Goal: Task Accomplishment & Management: Manage account settings

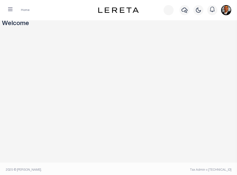
click at [12, 10] on icon "button" at bounding box center [10, 9] width 5 height 5
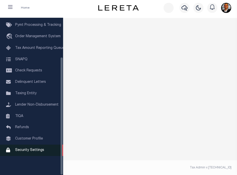
scroll to position [3, 0]
click at [32, 150] on span "Security Settings" at bounding box center [29, 150] width 29 height 4
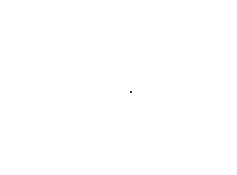
select select "100"
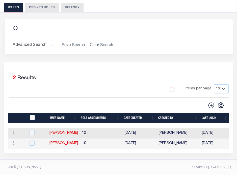
scroll to position [44, 0]
click at [50, 41] on button "Advanced Search" at bounding box center [34, 45] width 42 height 10
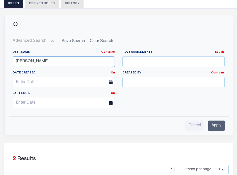
drag, startPoint x: 30, startPoint y: 61, endPoint x: 5, endPoint y: 61, distance: 24.5
click at [5, 61] on div "User Name Contains Contains Is lisa Role Assignments Equals Equals Is Not Equal…" at bounding box center [119, 79] width 228 height 66
type input "wiebe"
click at [214, 124] on input "Apply" at bounding box center [216, 125] width 16 height 10
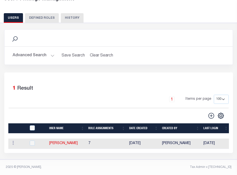
scroll to position [34, 0]
click at [13, 140] on icon at bounding box center [13, 142] width 2 height 4
click at [62, 142] on link "Wiebe, Elizabeth" at bounding box center [63, 143] width 29 height 4
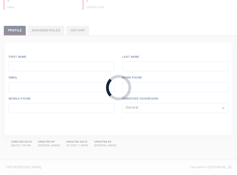
type input "Wiebe,"
type input "Elizabeth"
type input "EWiebe@lereta.net"
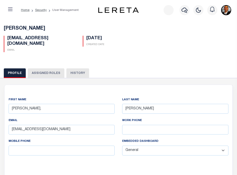
click at [12, 11] on icon "button" at bounding box center [10, 9] width 5 height 5
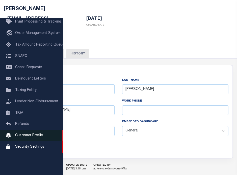
scroll to position [20, 0]
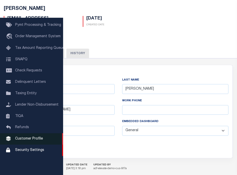
click at [21, 138] on span "Customer Profile" at bounding box center [29, 139] width 28 height 4
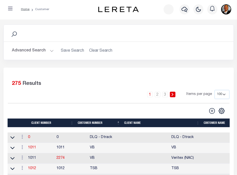
scroll to position [1, 0]
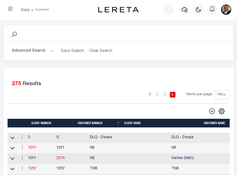
click at [51, 51] on button "Advanced Search" at bounding box center [33, 51] width 42 height 10
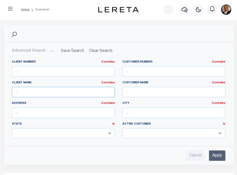
click at [20, 92] on input "text" at bounding box center [63, 92] width 103 height 10
click at [152, 42] on div "Advanced Search Save Search Clear Search Client Number Contains Contains" at bounding box center [119, 103] width 230 height 122
click at [36, 70] on input "text" at bounding box center [63, 71] width 103 height 10
type input "1052"
click at [218, 154] on input "Apply" at bounding box center [217, 155] width 16 height 10
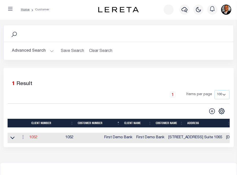
click at [35, 137] on link "1052" at bounding box center [33, 137] width 8 height 4
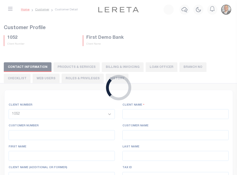
select select
type input "First Demo Bank"
type input "1052"
type input "First Demo Bank"
select select "Mixed Portfolio"
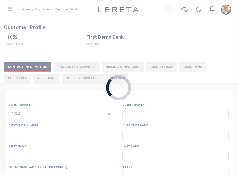
type input "Freddy Rodriguez"
type input "10/30/2022"
select select "Tier 1"
checkbox input "true"
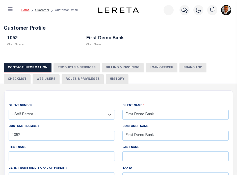
click at [33, 80] on button "Web Users" at bounding box center [46, 79] width 27 height 10
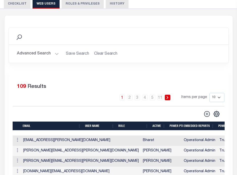
scroll to position [75, 0]
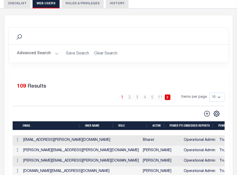
click at [220, 98] on select "10 25 50 100" at bounding box center [217, 96] width 15 height 9
select select "100"
click at [210, 92] on select "10 25 50 100" at bounding box center [217, 96] width 15 height 9
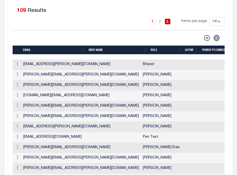
scroll to position [151, 0]
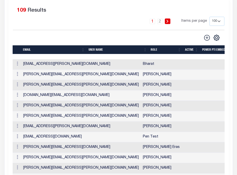
click at [106, 51] on th "USER NAME" at bounding box center [118, 49] width 62 height 9
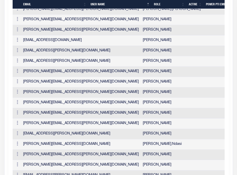
scroll to position [429, 0]
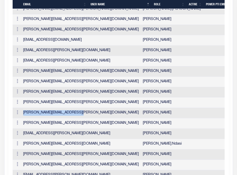
drag, startPoint x: 82, startPoint y: 113, endPoint x: 22, endPoint y: 115, distance: 59.6
click at [22, 115] on td "Elizabeth.Wiebe@accumatch.com" at bounding box center [81, 113] width 120 height 10
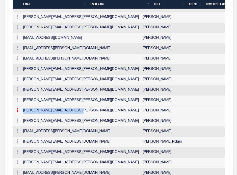
copy td "Elizabeth.Wiebe@accumatch.com"
